Goal: Navigation & Orientation: Go to known website

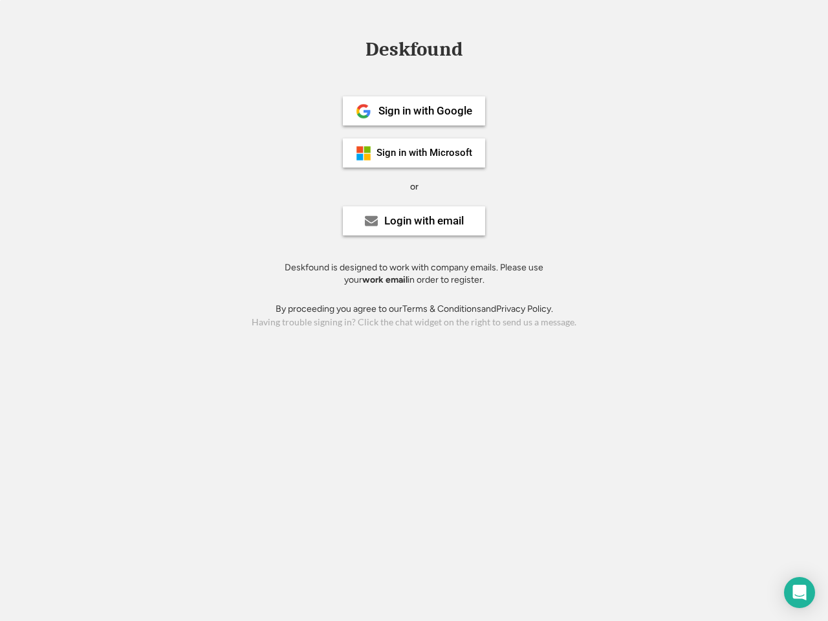
click at [414, 185] on div "or" at bounding box center [414, 187] width 8 height 13
click at [414, 52] on div "Deskfound" at bounding box center [414, 49] width 110 height 20
click at [354, 49] on div "Deskfound" at bounding box center [414, 51] width 828 height 25
click at [414, 52] on div "Deskfound" at bounding box center [414, 49] width 110 height 20
click at [414, 186] on div "or" at bounding box center [414, 187] width 8 height 13
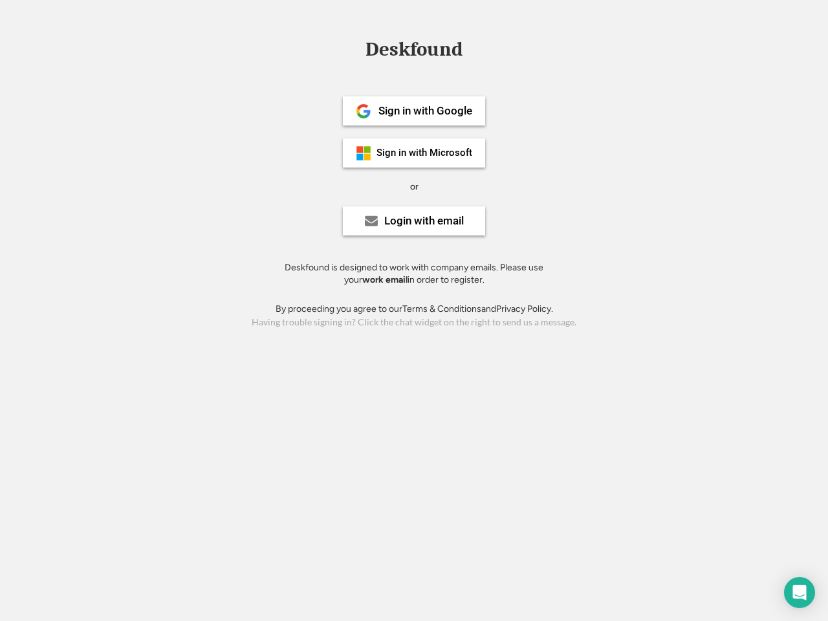
click at [414, 111] on div "Sign in with Google" at bounding box center [426, 110] width 94 height 11
click at [425, 111] on div "Sign in with Google" at bounding box center [426, 110] width 94 height 11
click at [364, 111] on img at bounding box center [364, 112] width 16 height 16
click at [414, 153] on div "Sign in with Microsoft" at bounding box center [425, 153] width 96 height 10
click at [425, 153] on div "Sign in with Microsoft" at bounding box center [425, 153] width 96 height 10
